Goal: Book appointment/travel/reservation

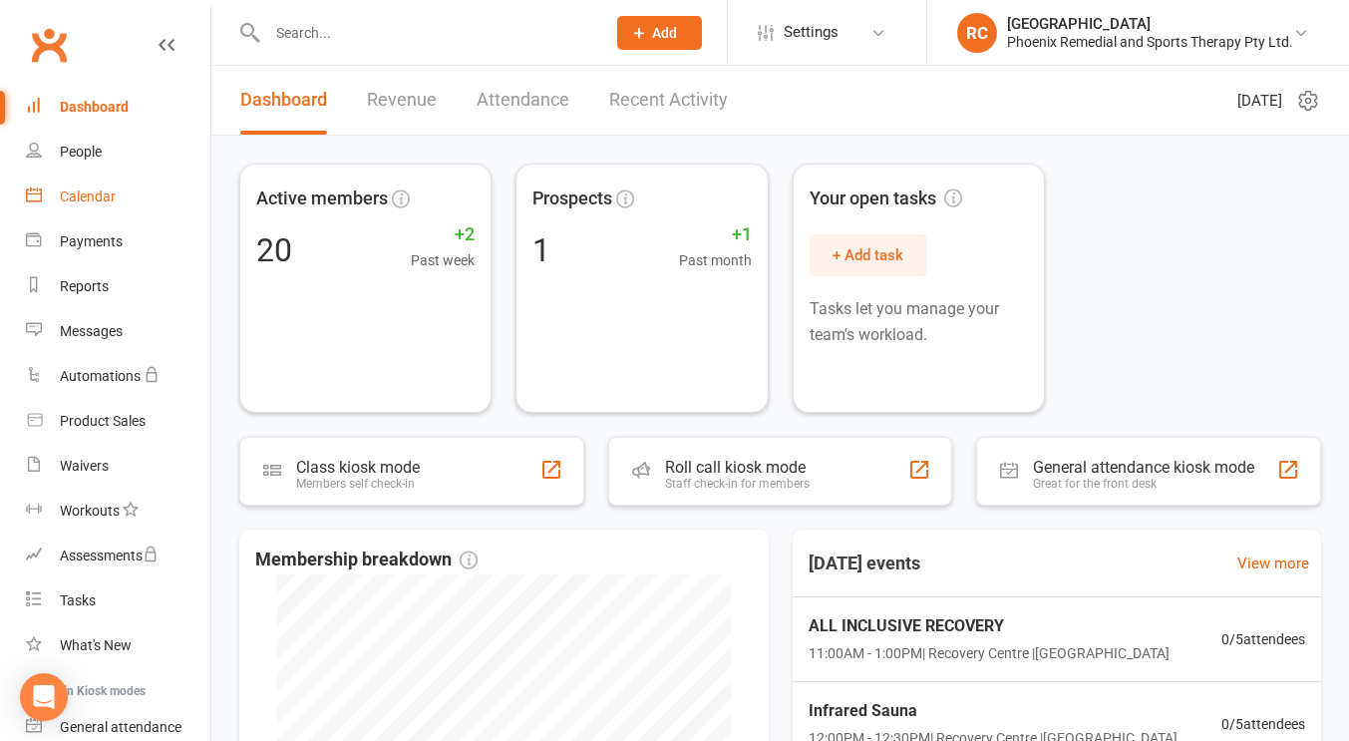
click at [88, 198] on div "Calendar" at bounding box center [88, 196] width 56 height 16
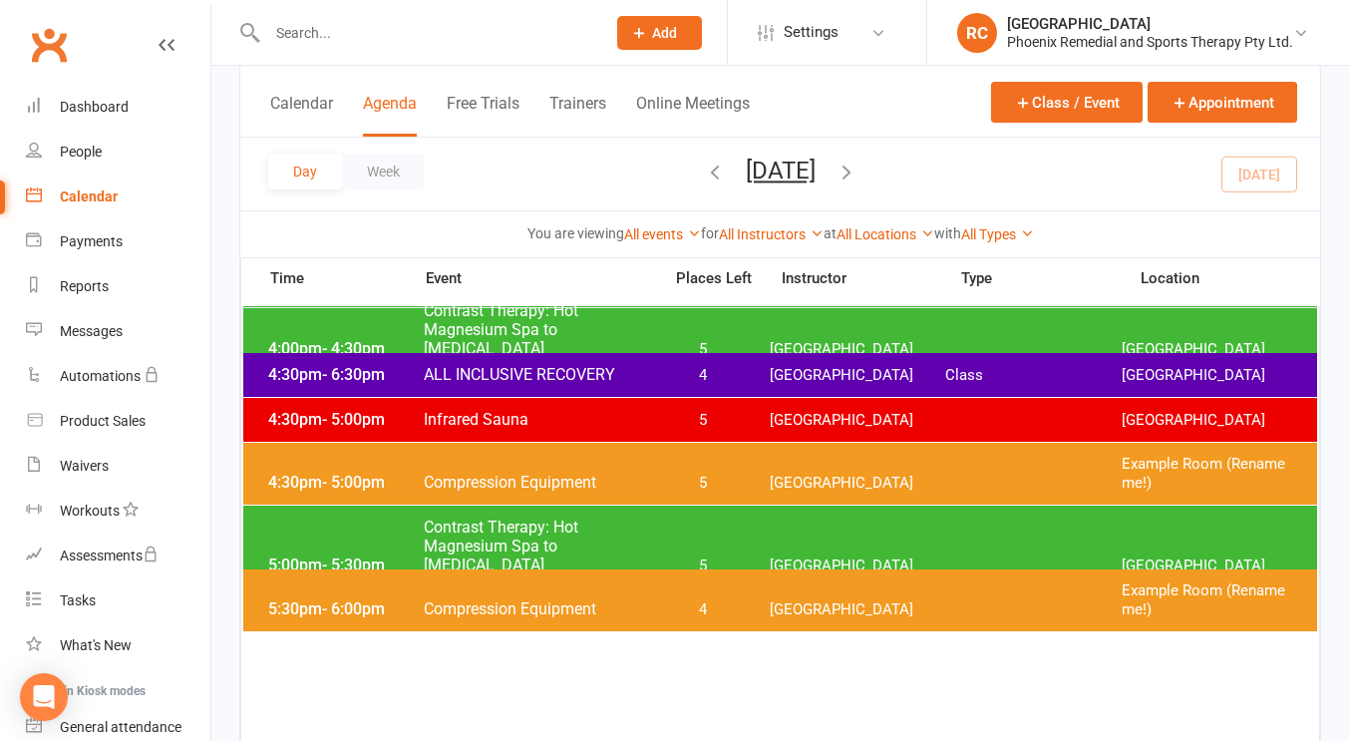
scroll to position [1457, 0]
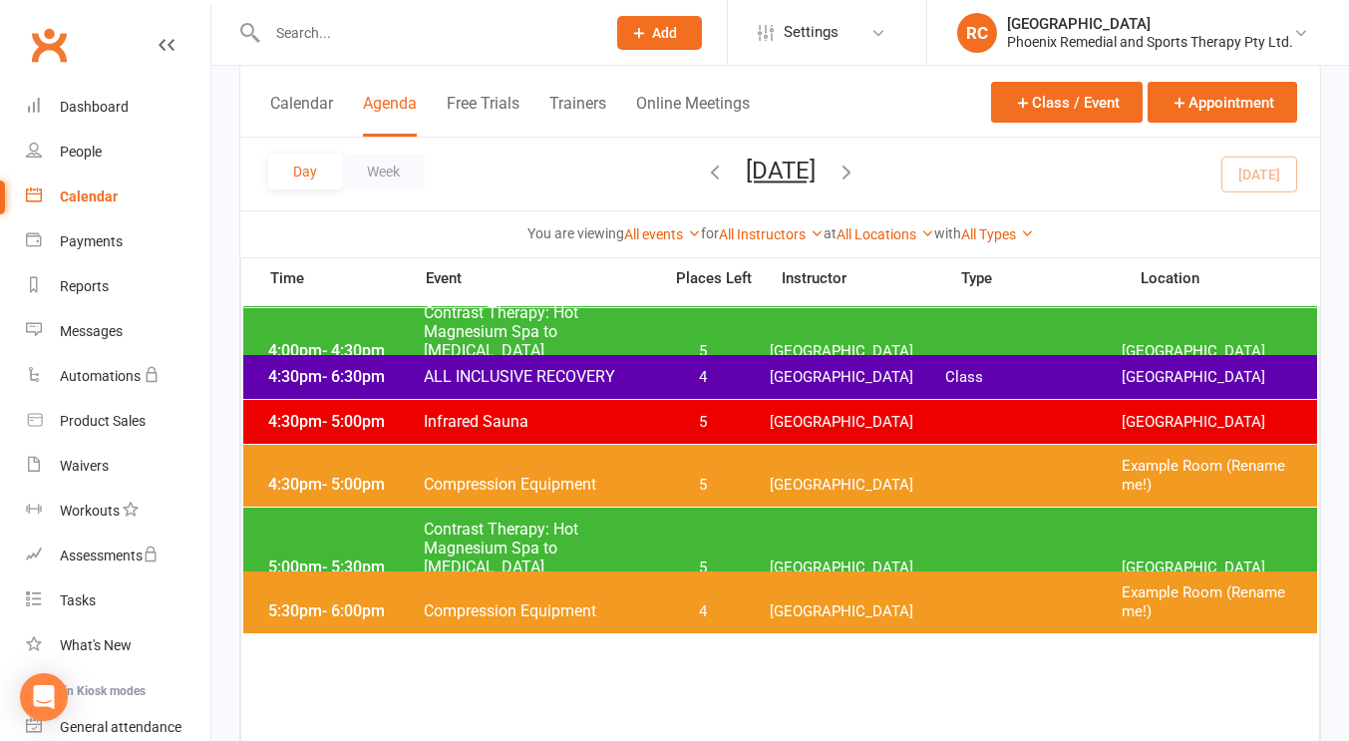
click at [543, 602] on span "Compression Equipment" at bounding box center [536, 610] width 227 height 19
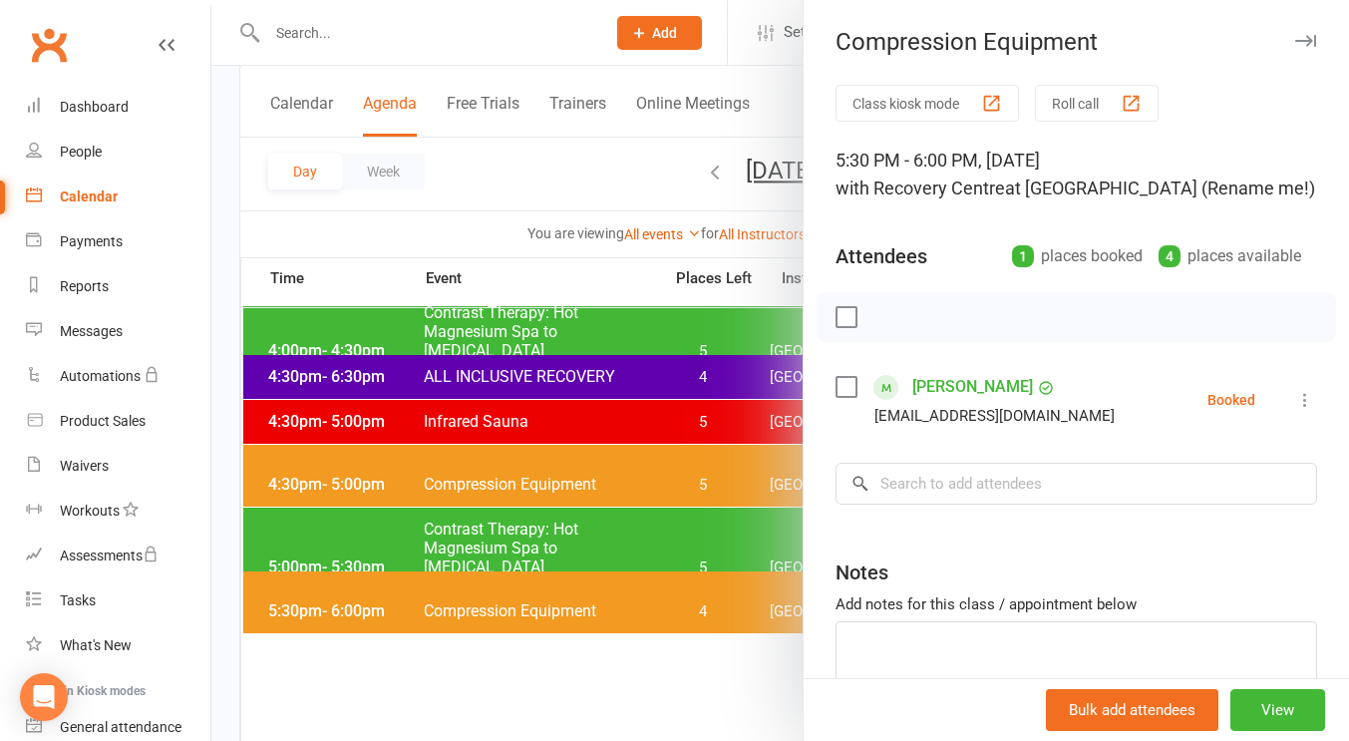
click at [685, 711] on div at bounding box center [780, 370] width 1138 height 741
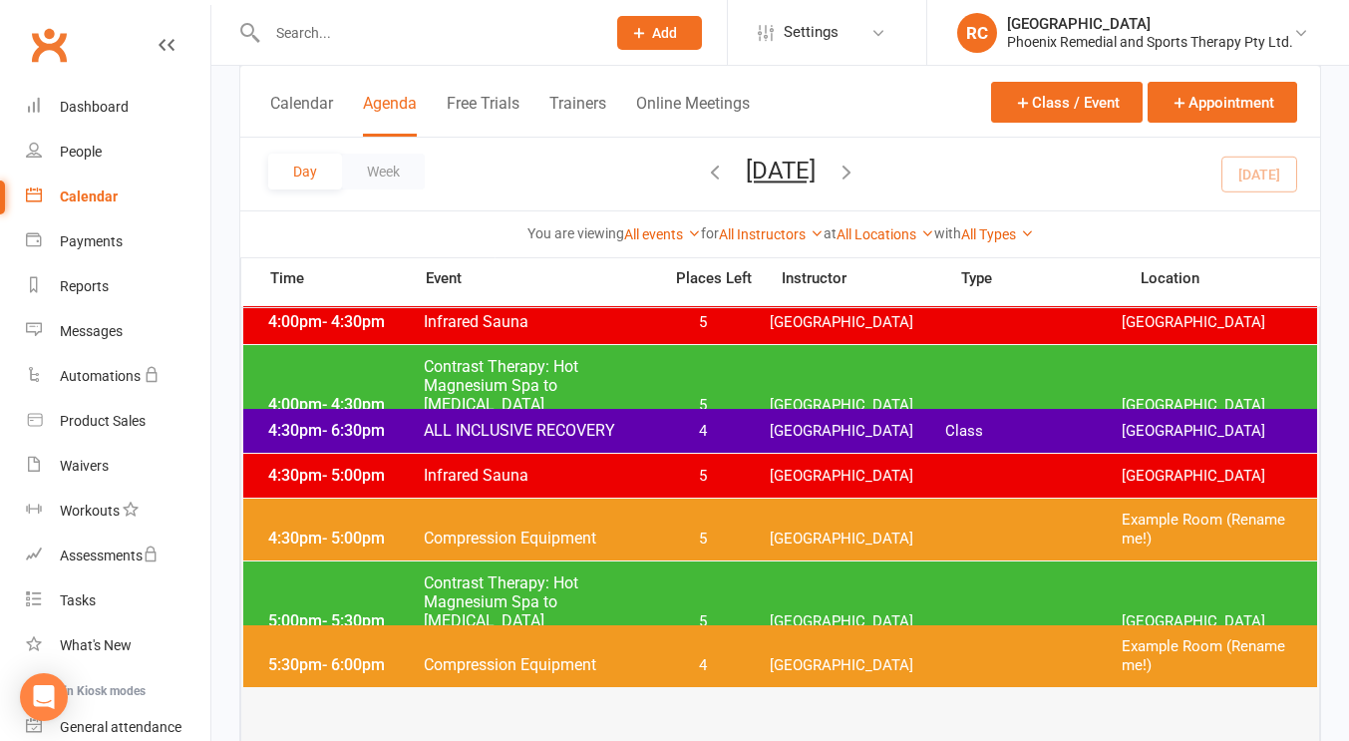
scroll to position [1441, 0]
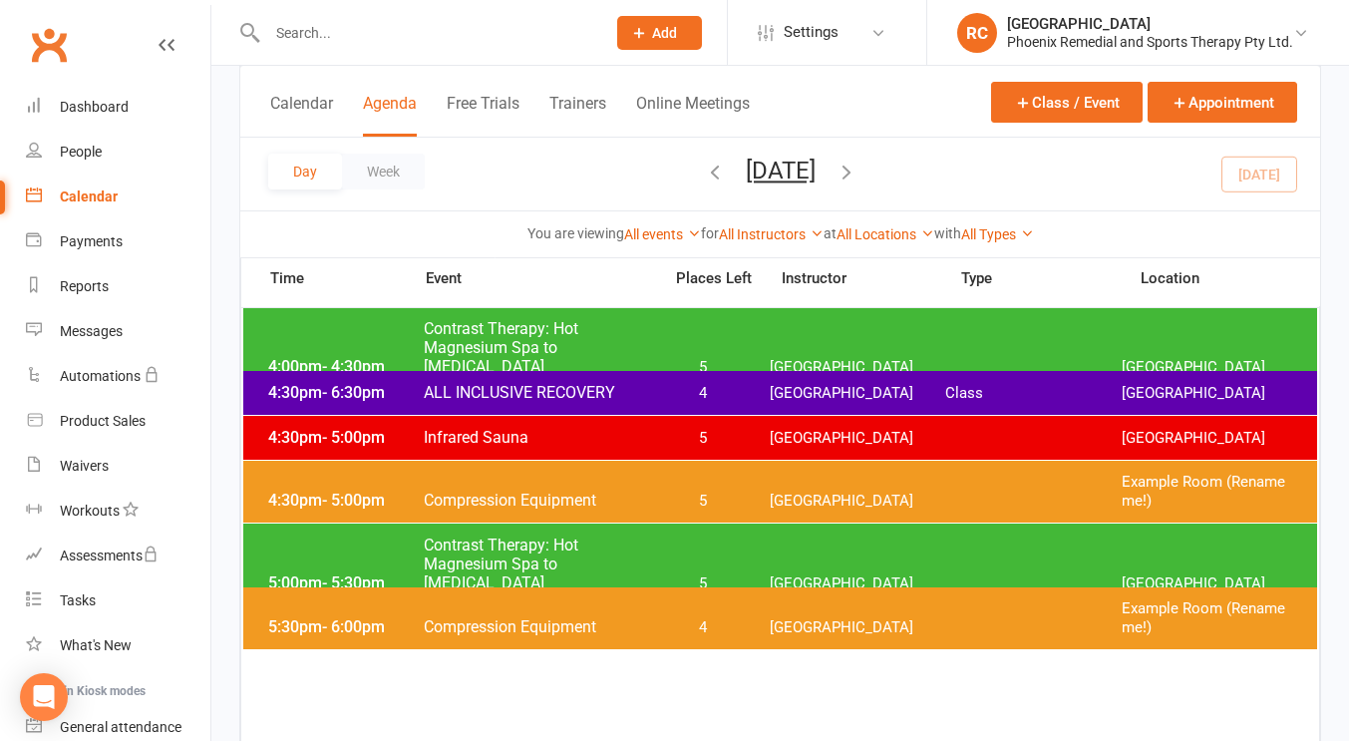
click at [710, 396] on span "4" at bounding box center [702, 393] width 105 height 19
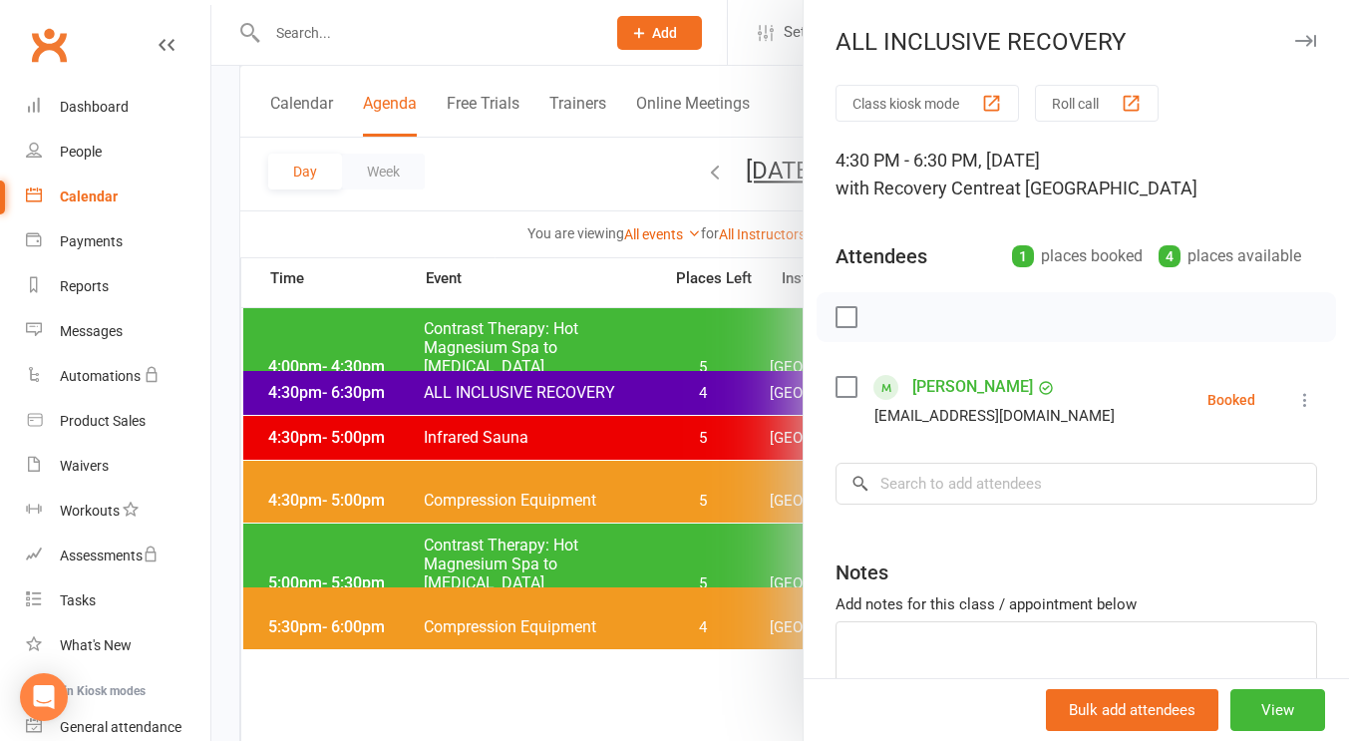
click at [551, 189] on div at bounding box center [780, 370] width 1138 height 741
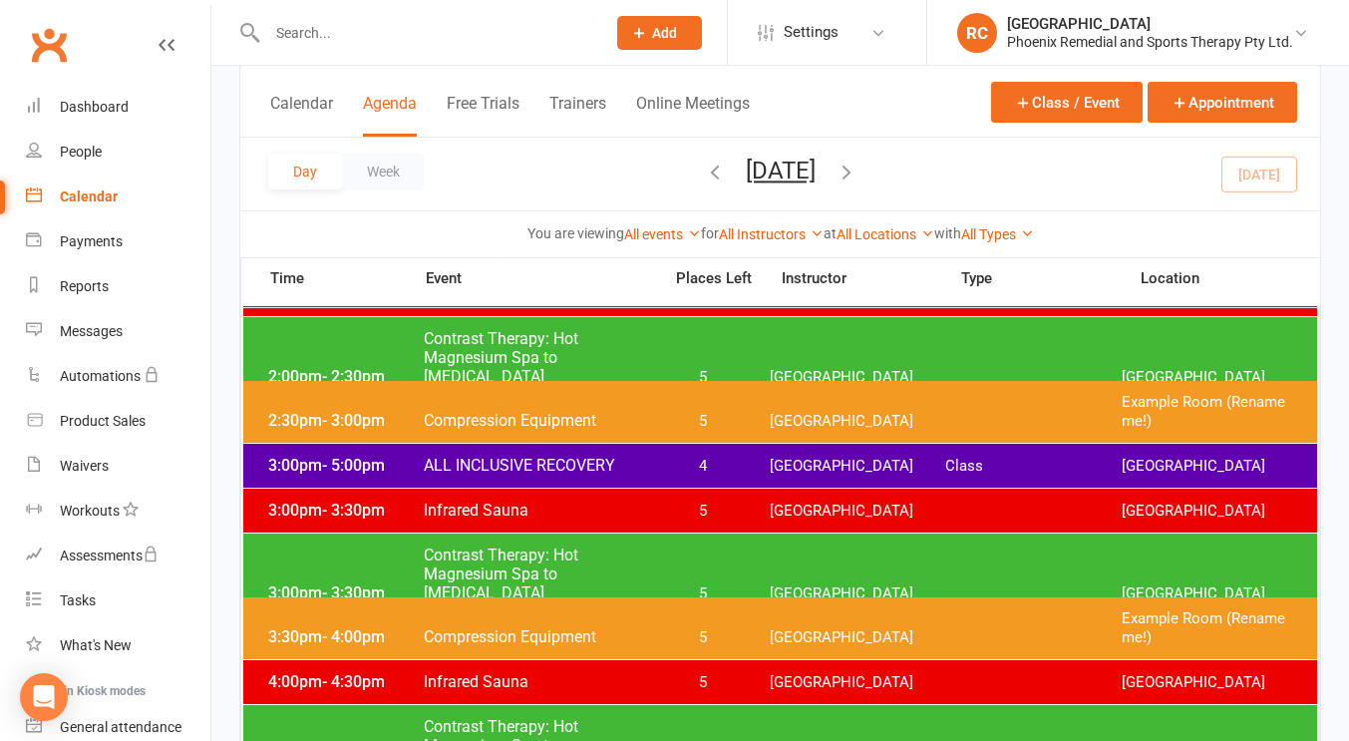
scroll to position [1042, 0]
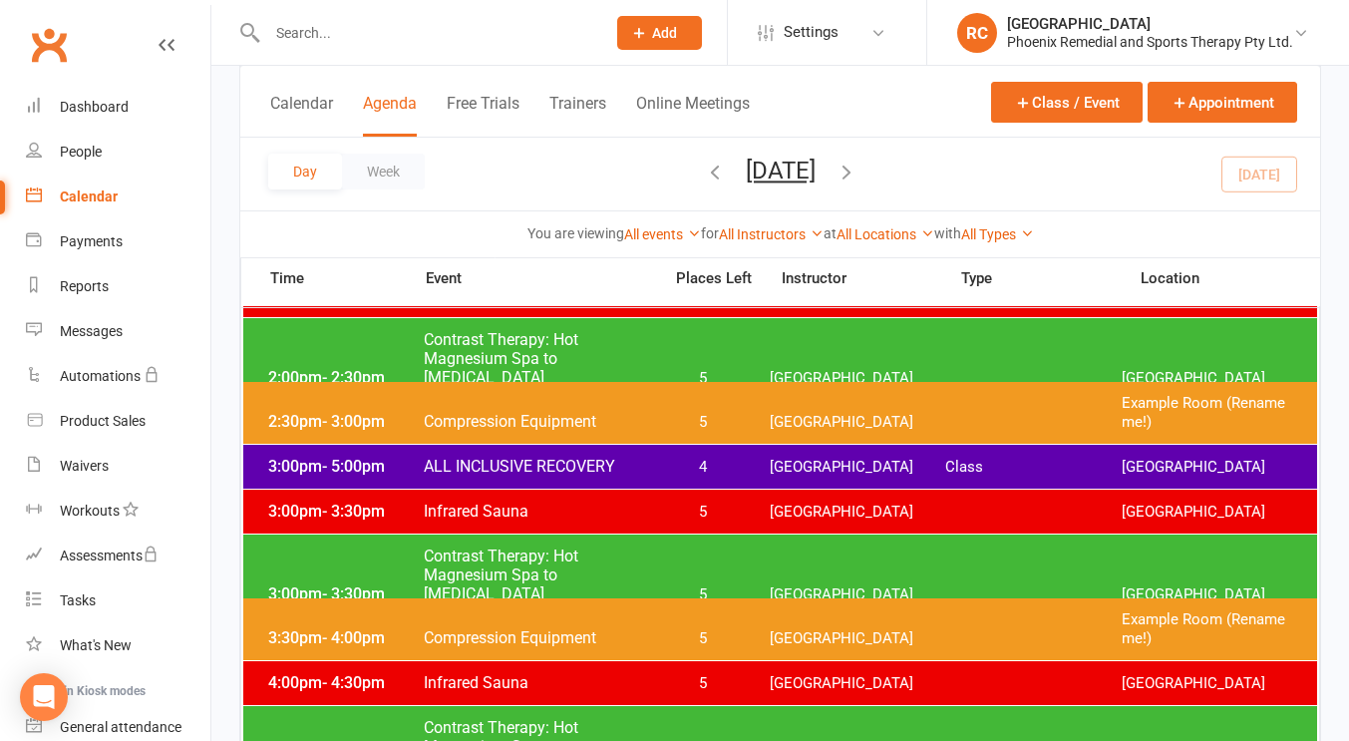
click at [622, 458] on span "ALL INCLUSIVE RECOVERY" at bounding box center [536, 466] width 227 height 19
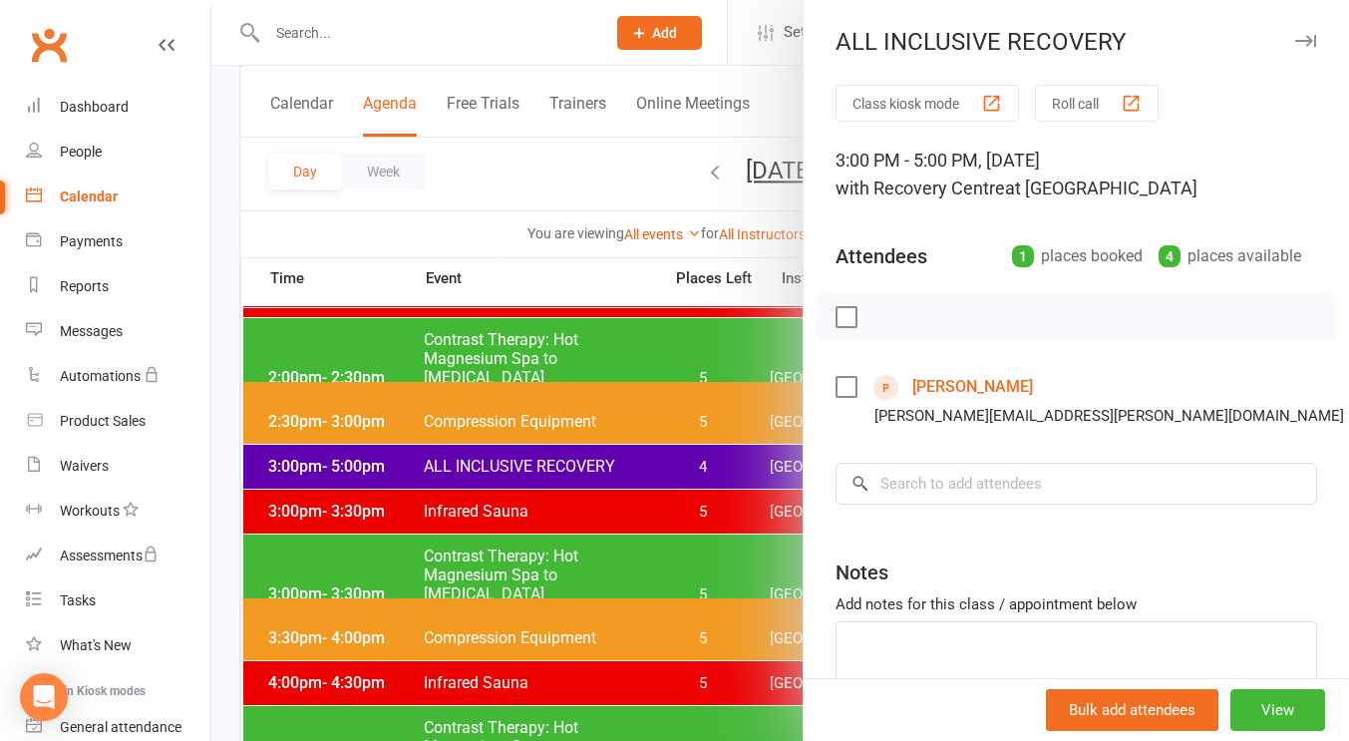
scroll to position [109, 0]
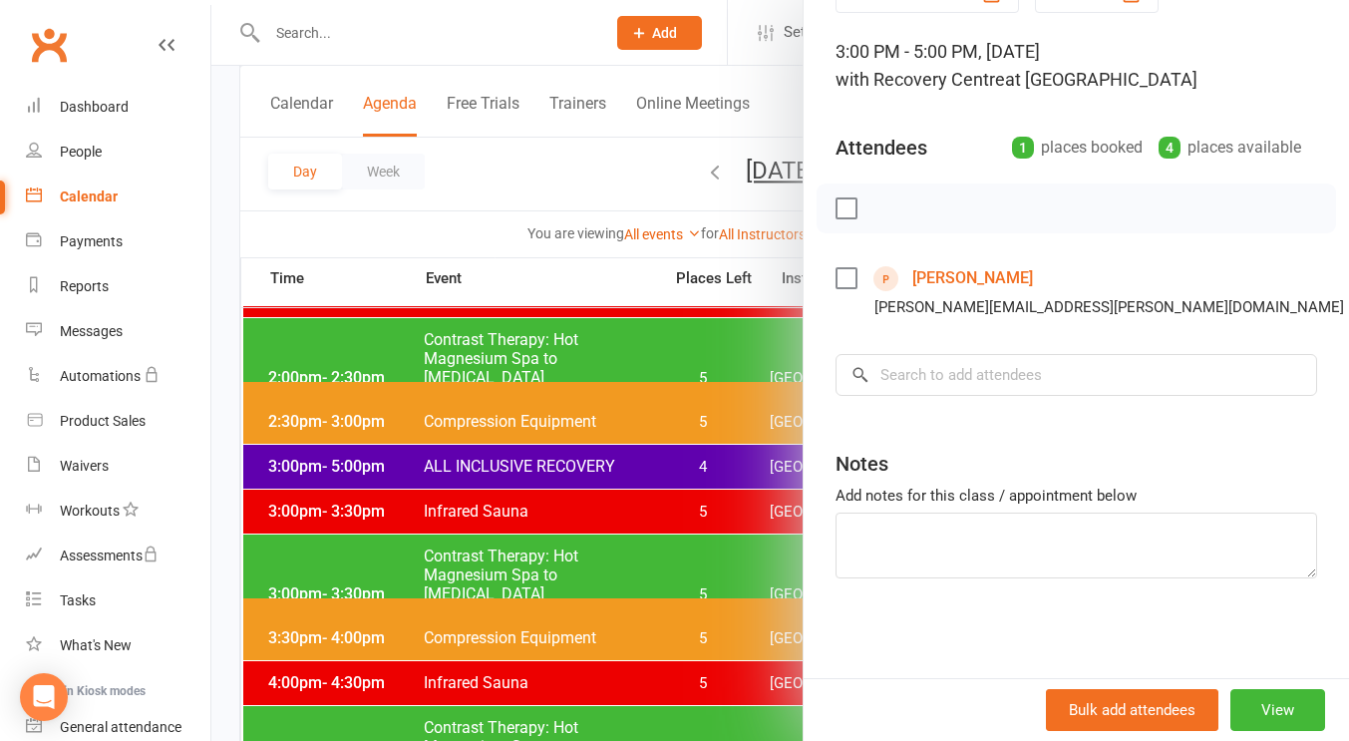
click at [483, 219] on div at bounding box center [780, 370] width 1138 height 741
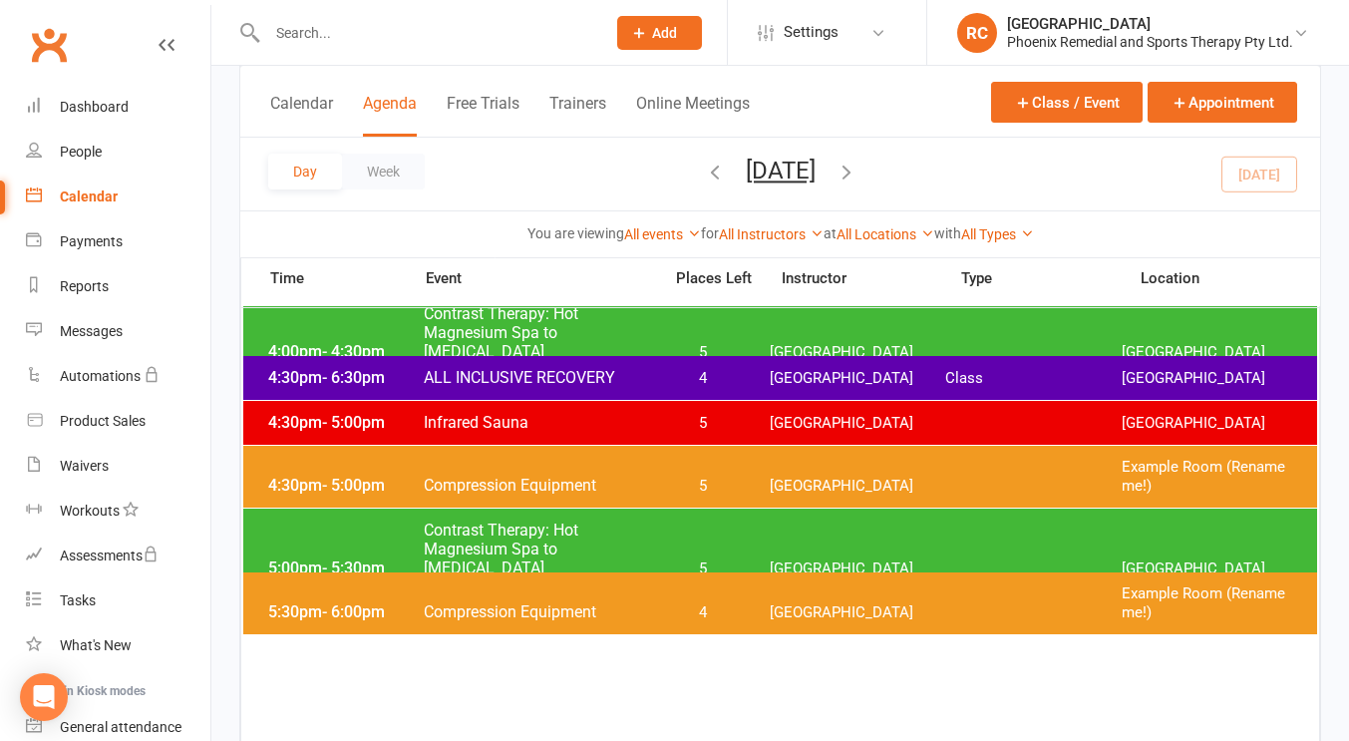
scroll to position [1449, 0]
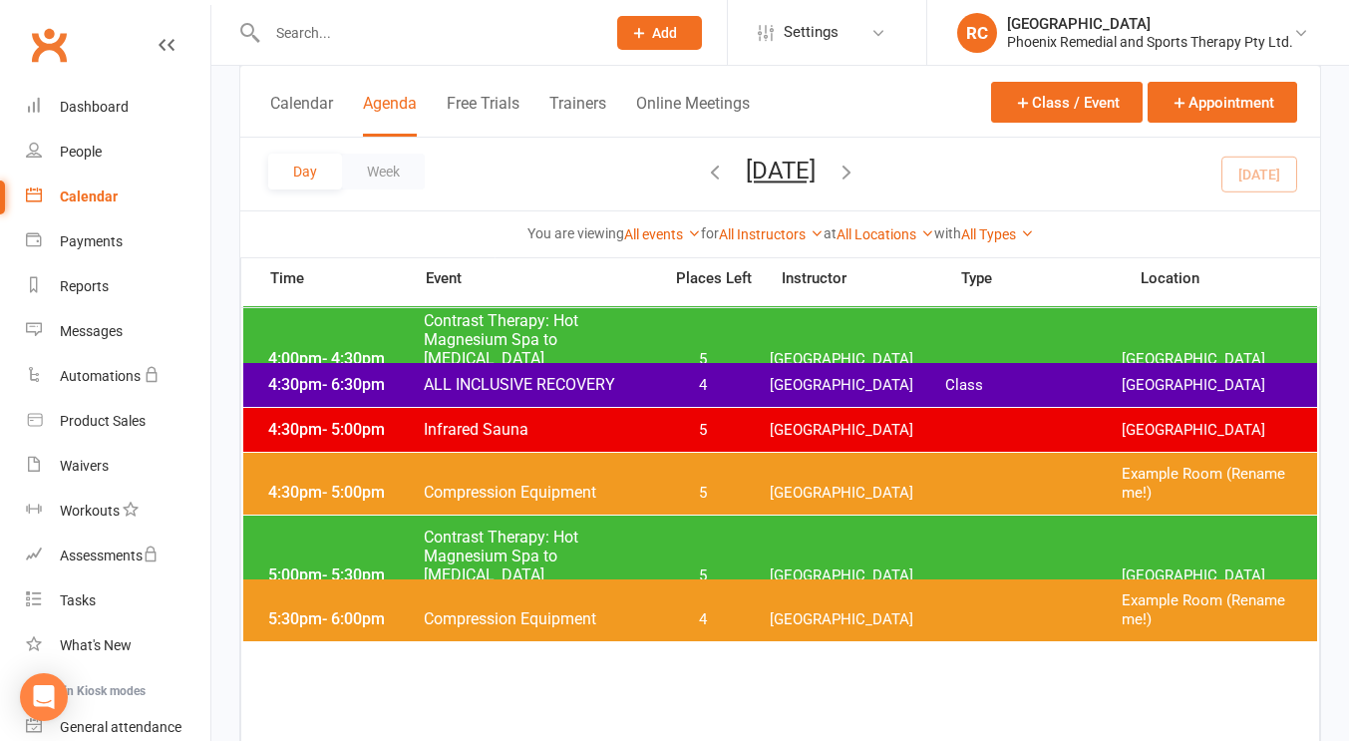
click at [619, 392] on span "ALL INCLUSIVE RECOVERY" at bounding box center [536, 384] width 227 height 19
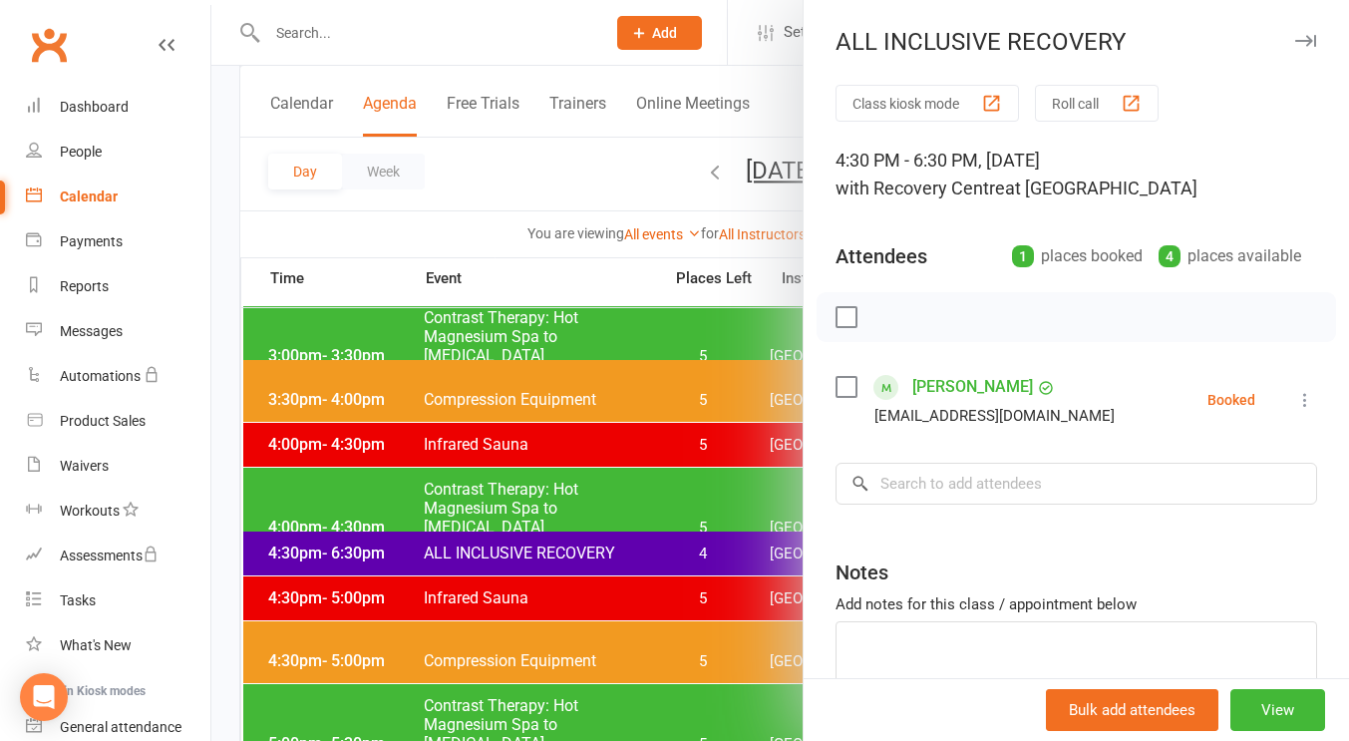
scroll to position [1279, 0]
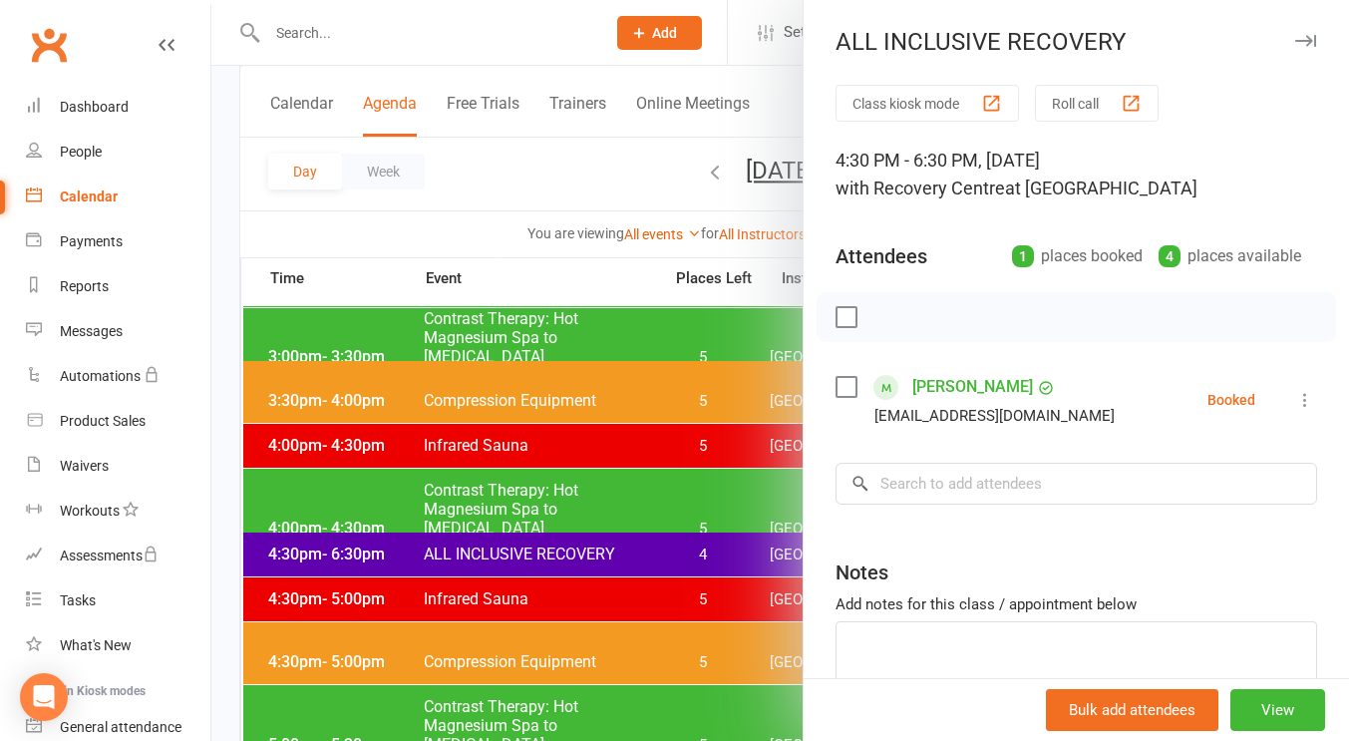
click at [1298, 42] on div "ALL INCLUSIVE RECOVERY" at bounding box center [1076, 42] width 545 height 28
click at [1295, 43] on icon "button" at bounding box center [1305, 41] width 21 height 12
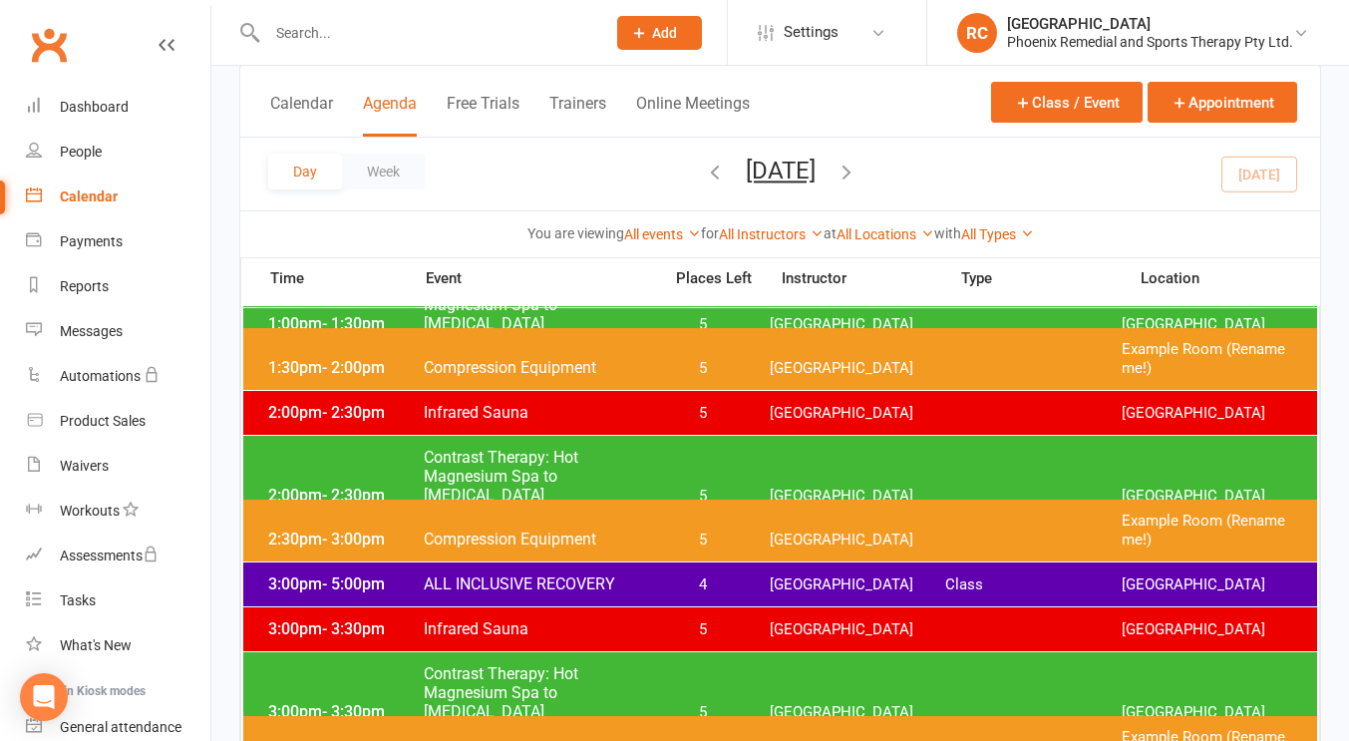
scroll to position [920, 0]
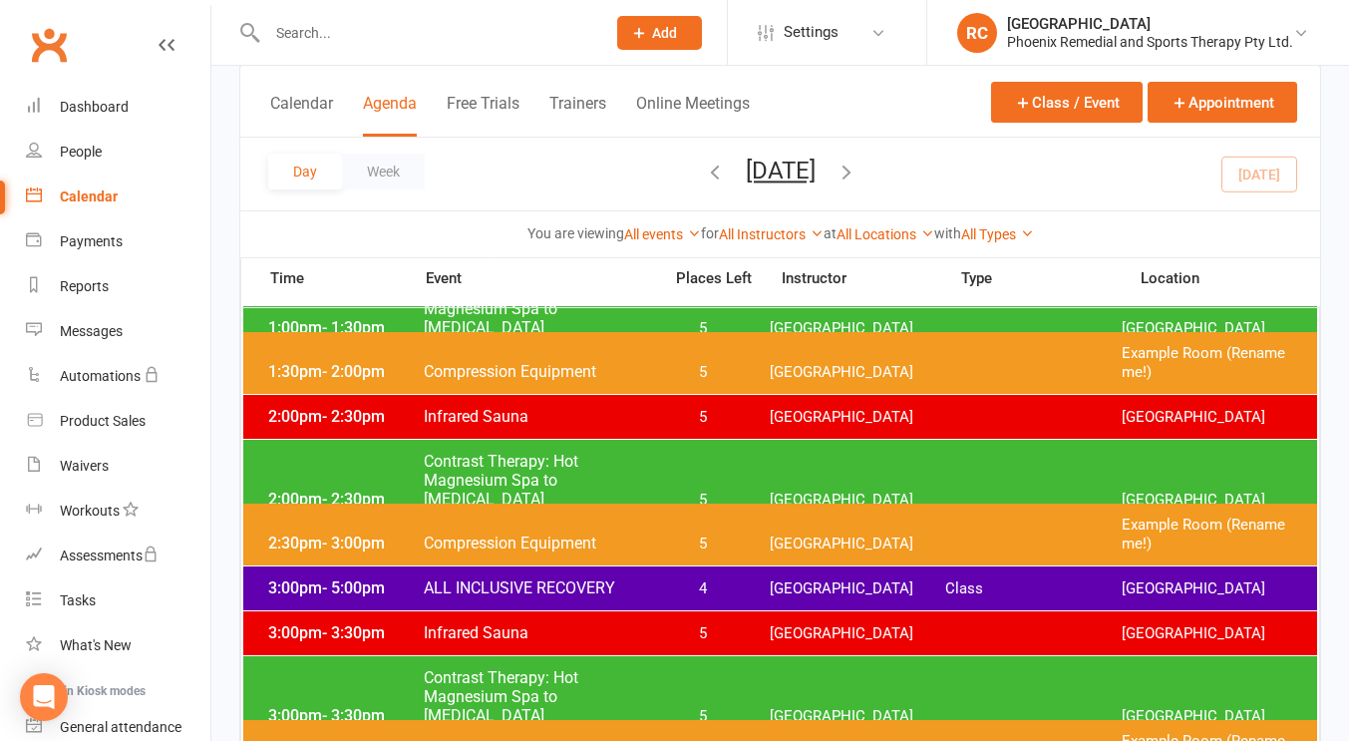
click at [102, 191] on div "Calendar" at bounding box center [89, 196] width 58 height 16
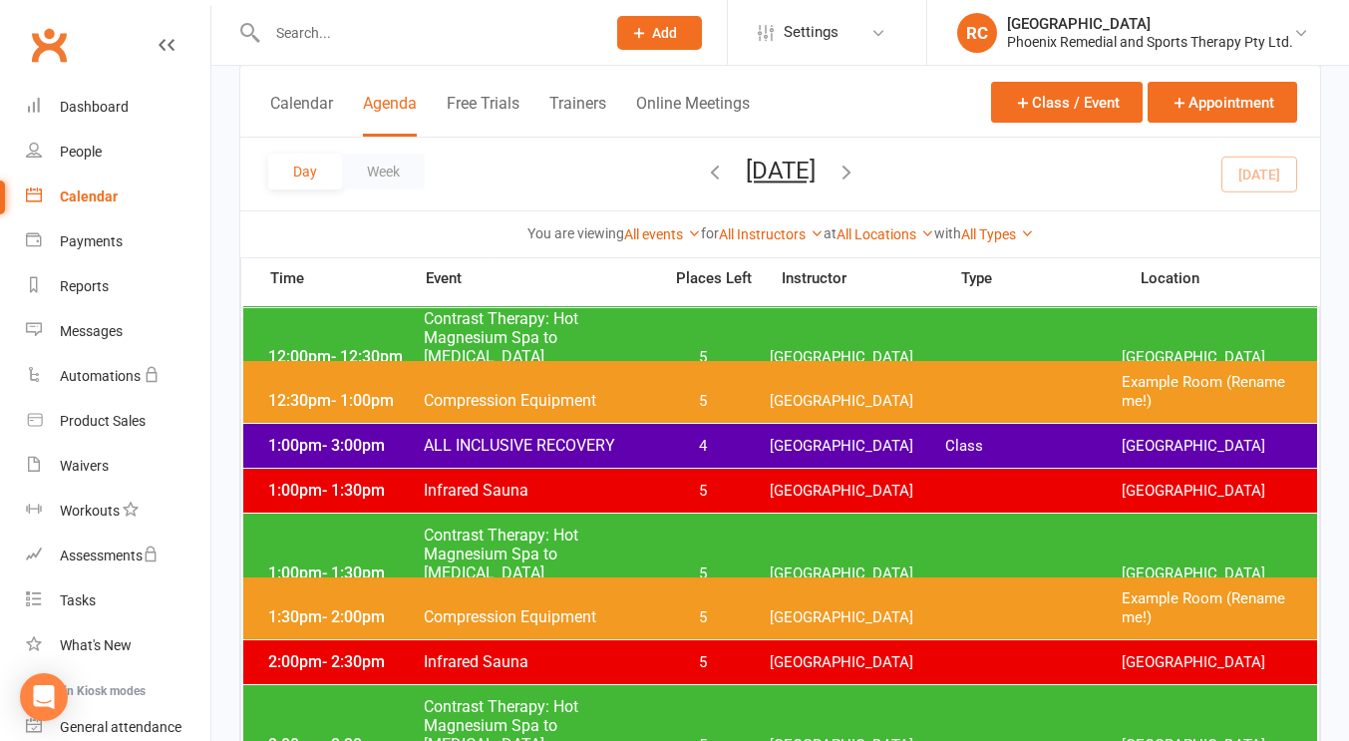
scroll to position [674, 0]
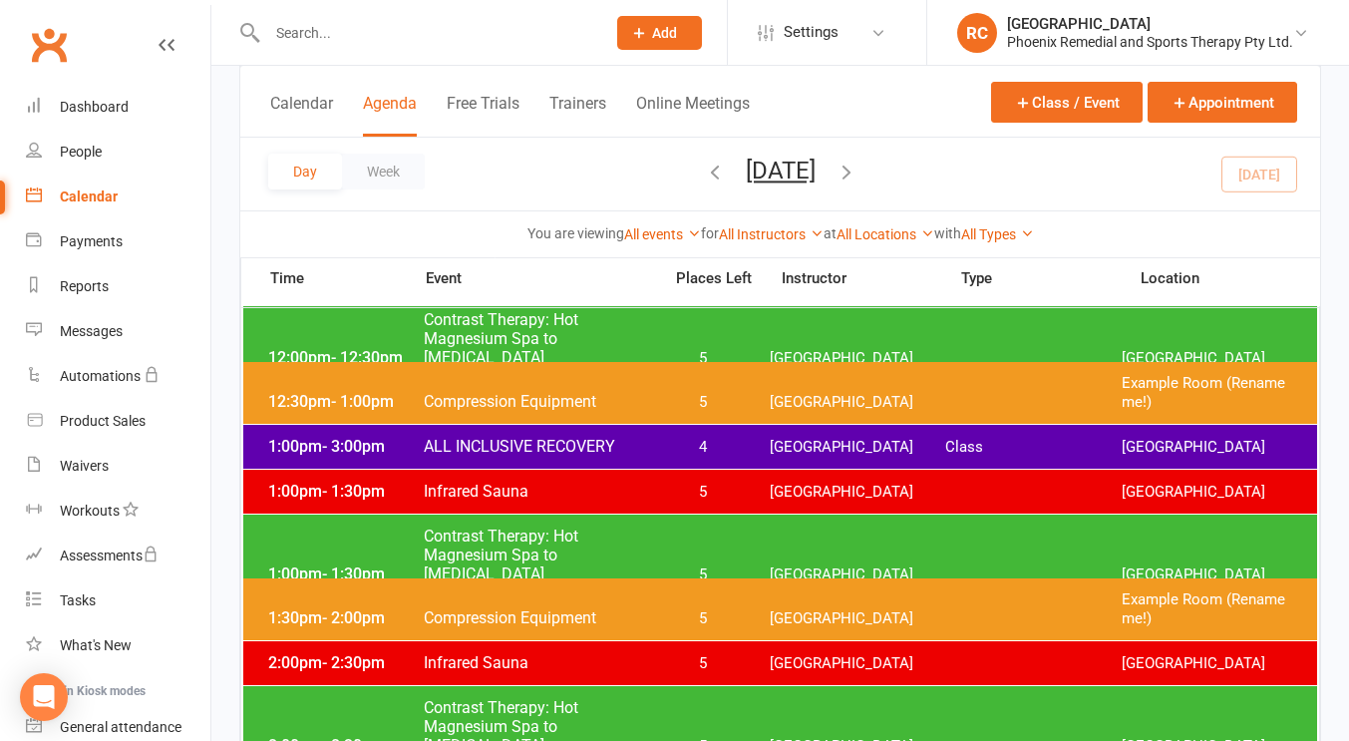
click at [565, 455] on span "ALL INCLUSIVE RECOVERY" at bounding box center [536, 446] width 227 height 19
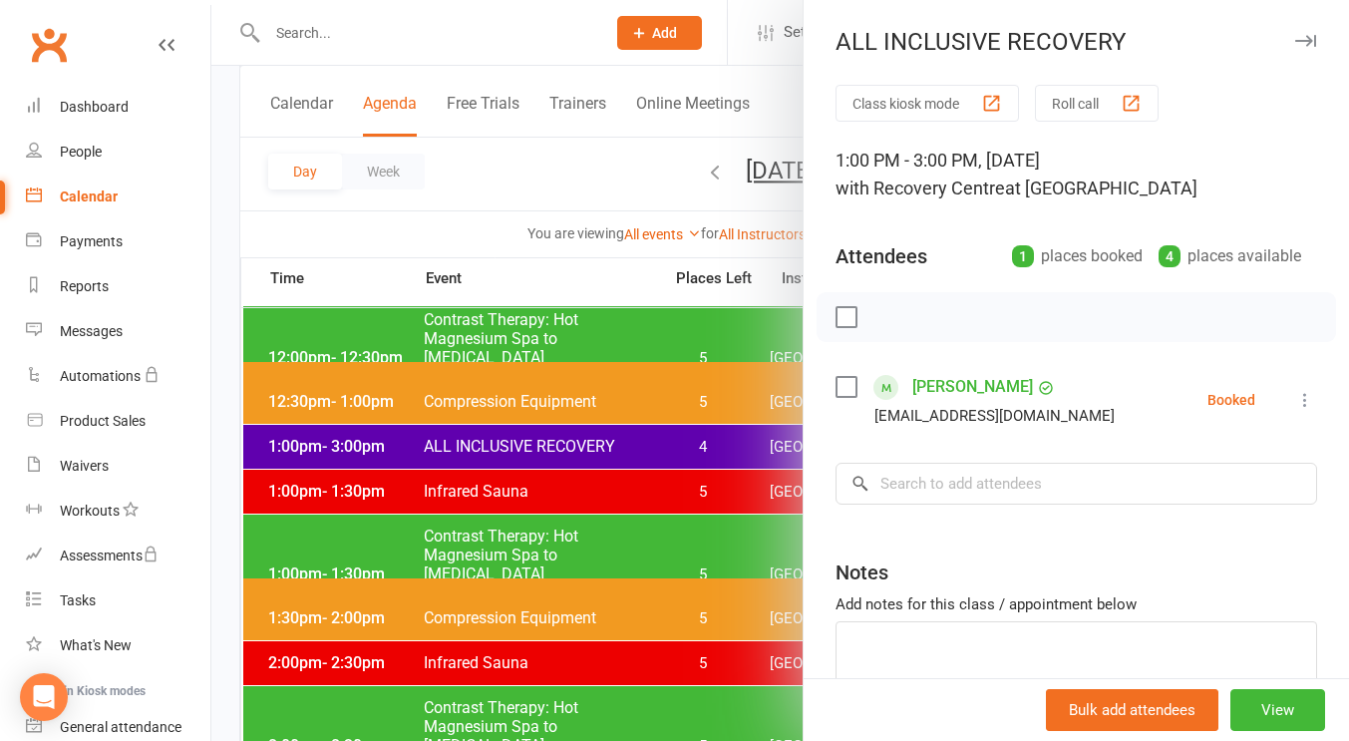
scroll to position [109, 0]
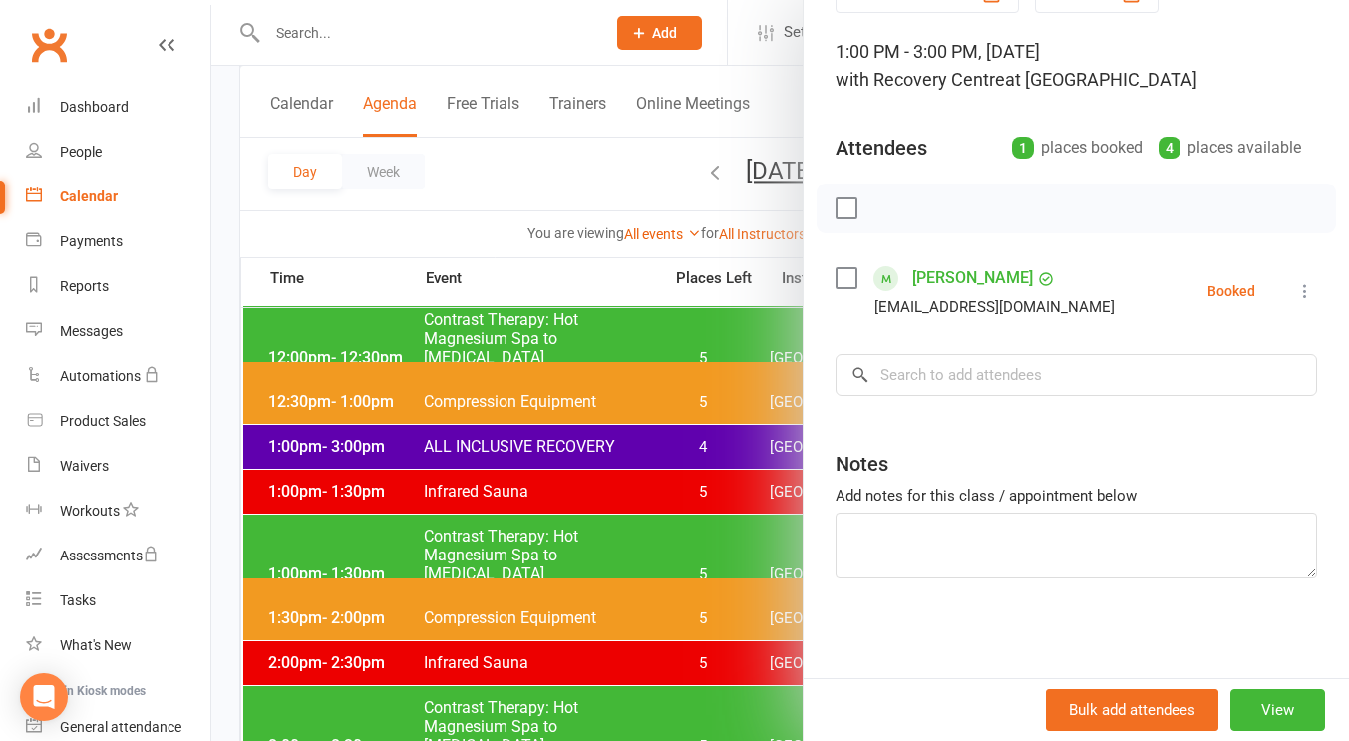
click at [421, 244] on div at bounding box center [780, 370] width 1138 height 741
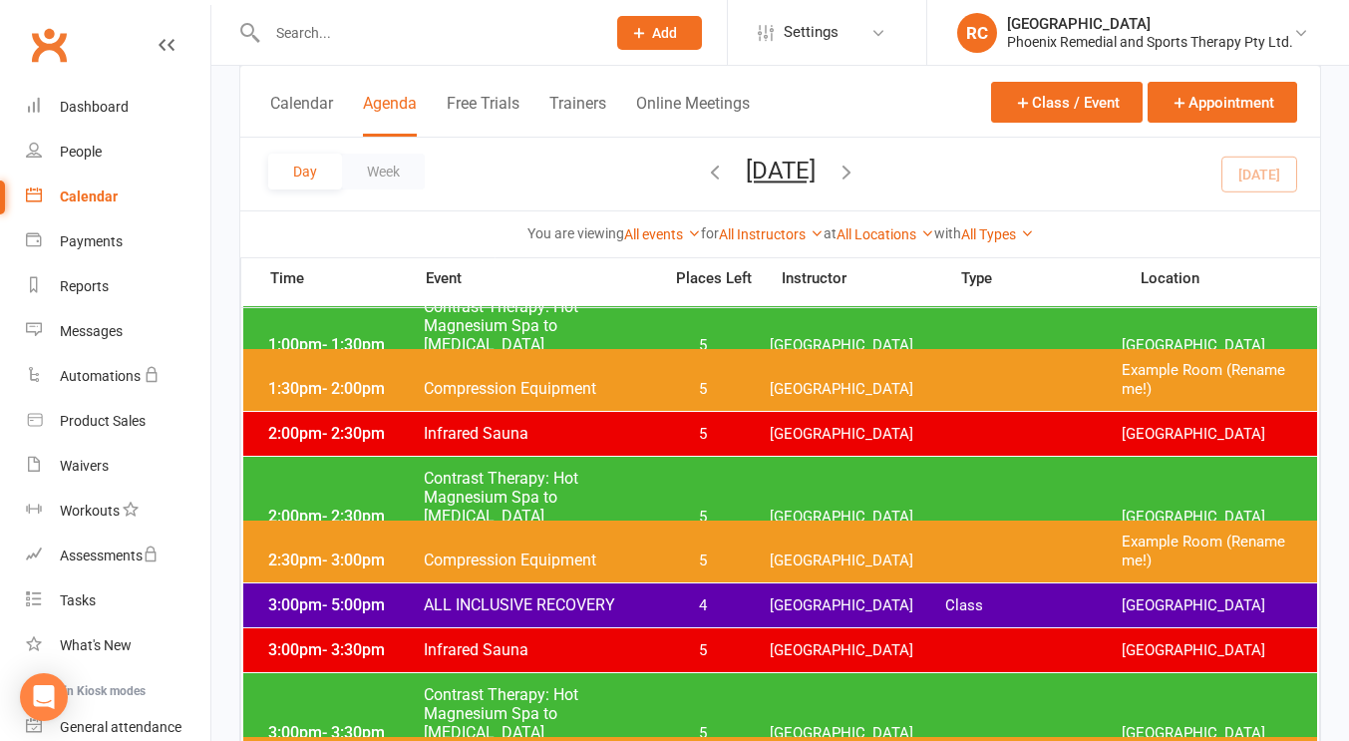
scroll to position [902, 0]
